Goal: Task Accomplishment & Management: Complete application form

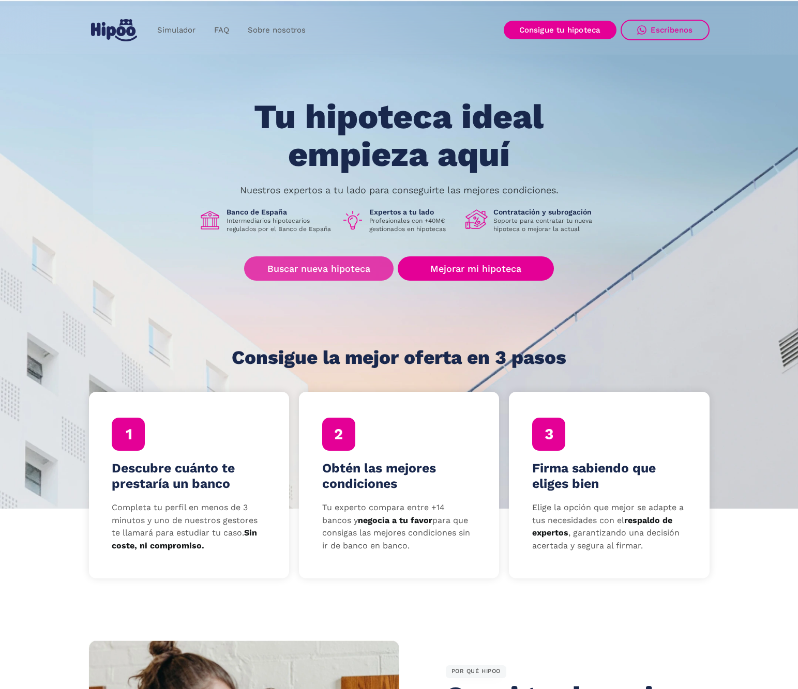
click at [361, 279] on link "Buscar nueva hipoteca" at bounding box center [318, 269] width 149 height 24
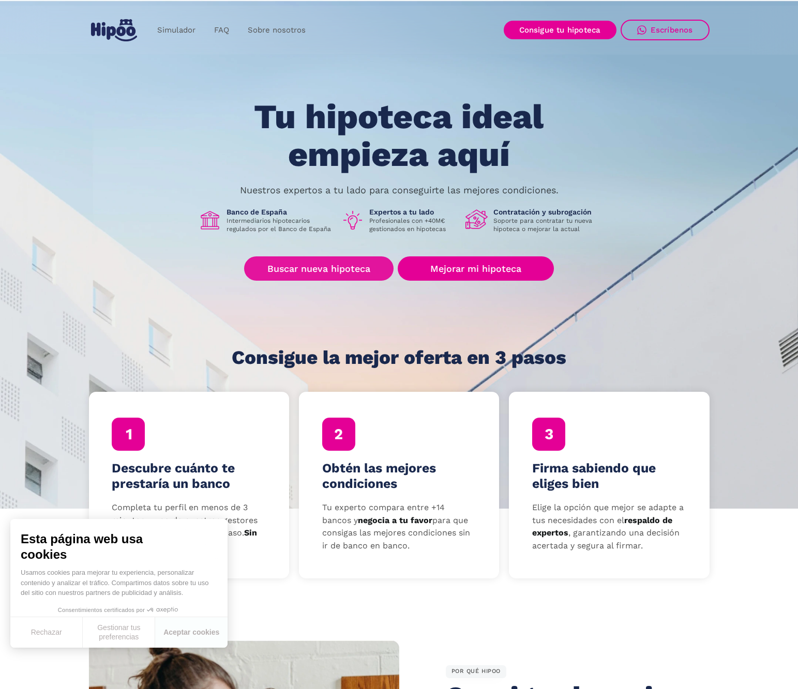
click at [291, 264] on link "Buscar nueva hipoteca" at bounding box center [318, 269] width 149 height 24
